Goal: Task Accomplishment & Management: Complete application form

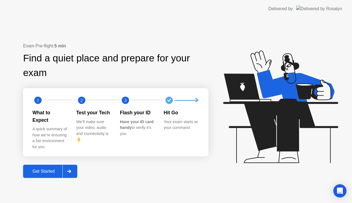
click at [40, 169] on div "Get Started" at bounding box center [44, 171] width 38 height 5
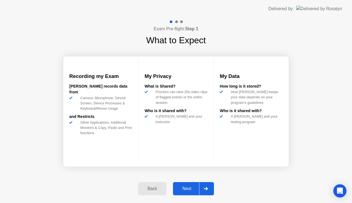
click at [189, 186] on div "Next" at bounding box center [187, 188] width 24 height 5
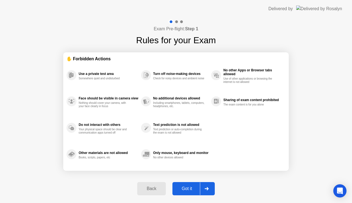
click at [187, 189] on div "Got it" at bounding box center [187, 188] width 26 height 5
select select "Available cameras"
select select "Available speakers"
select select "Available microphones"
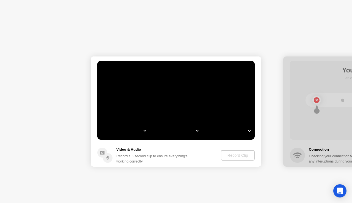
select select "*"
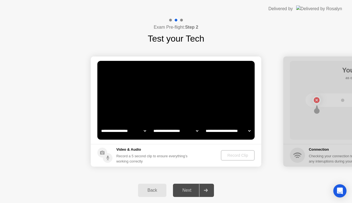
select select "**********"
select select "*******"
click at [155, 189] on div "Back" at bounding box center [152, 190] width 25 height 5
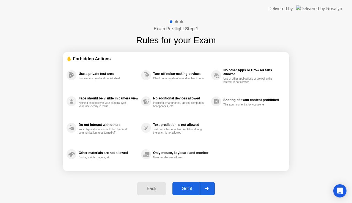
click at [186, 188] on div "Got it" at bounding box center [187, 188] width 26 height 5
select select "**********"
select select "*******"
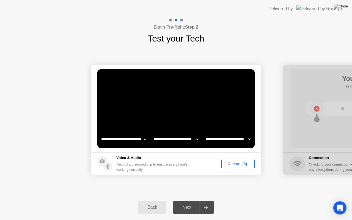
click at [187, 203] on div "Next" at bounding box center [187, 207] width 24 height 5
click at [242, 164] on div "Record Clip" at bounding box center [237, 164] width 29 height 4
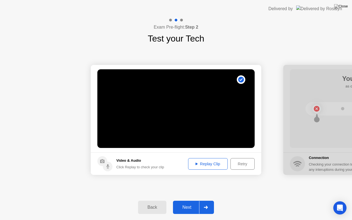
click at [184, 203] on div "Next" at bounding box center [187, 207] width 24 height 5
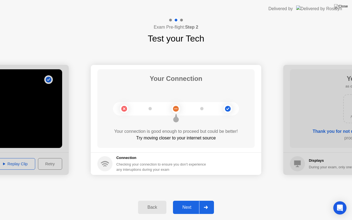
click at [183, 203] on div "Next" at bounding box center [187, 207] width 24 height 5
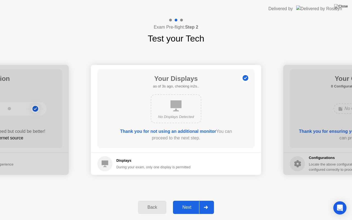
click at [183, 203] on div "Next" at bounding box center [187, 207] width 24 height 5
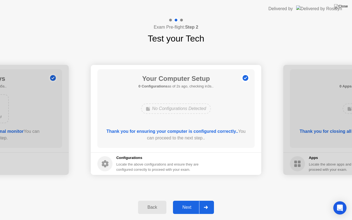
click at [183, 203] on div "Next" at bounding box center [187, 207] width 24 height 5
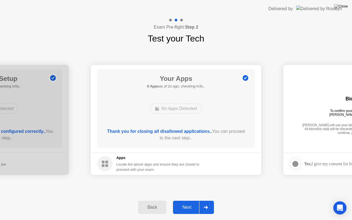
click at [186, 203] on div "Next" at bounding box center [187, 207] width 24 height 5
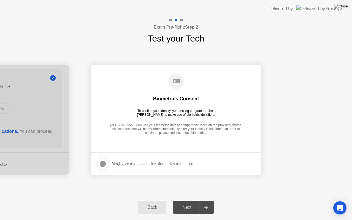
click at [102, 165] on div at bounding box center [103, 164] width 7 height 7
click at [188, 203] on div "Next" at bounding box center [187, 207] width 24 height 5
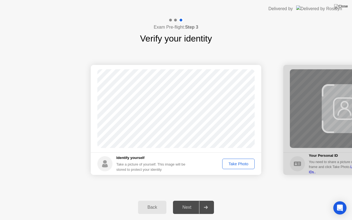
click at [234, 163] on div "Take Photo" at bounding box center [238, 164] width 29 height 4
click at [182, 203] on div "Next" at bounding box center [187, 207] width 24 height 5
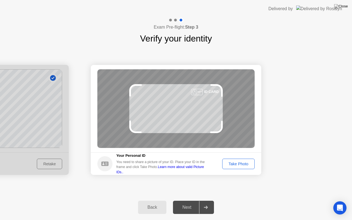
click at [237, 163] on div "Take Photo" at bounding box center [238, 164] width 29 height 4
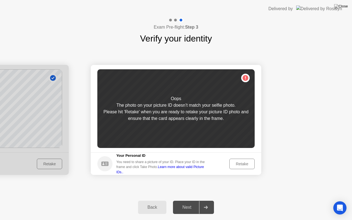
click at [240, 165] on div "Retake" at bounding box center [241, 164] width 21 height 4
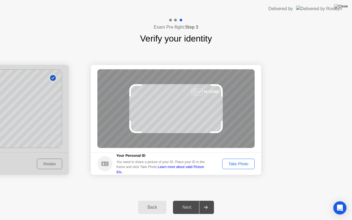
click at [238, 162] on div "Take Photo" at bounding box center [238, 164] width 29 height 4
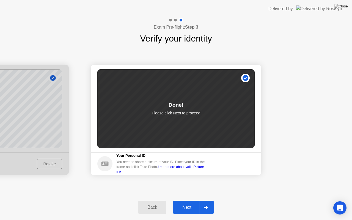
click at [189, 203] on div "Next" at bounding box center [187, 207] width 24 height 5
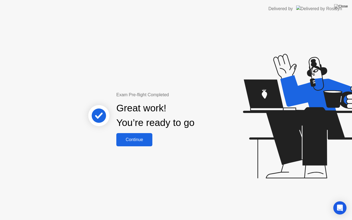
click at [131, 139] on div "Continue" at bounding box center [134, 139] width 33 height 5
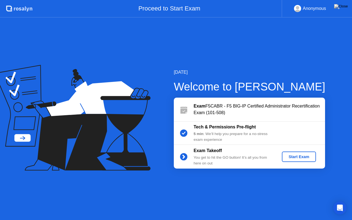
click at [291, 156] on div "Start Exam" at bounding box center [298, 157] width 29 height 4
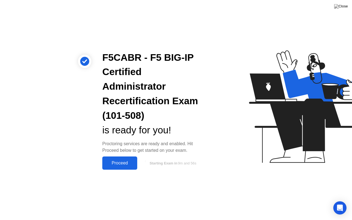
click at [112, 163] on div "Proceed" at bounding box center [120, 163] width 32 height 5
